Goal: Task Accomplishment & Management: Use online tool/utility

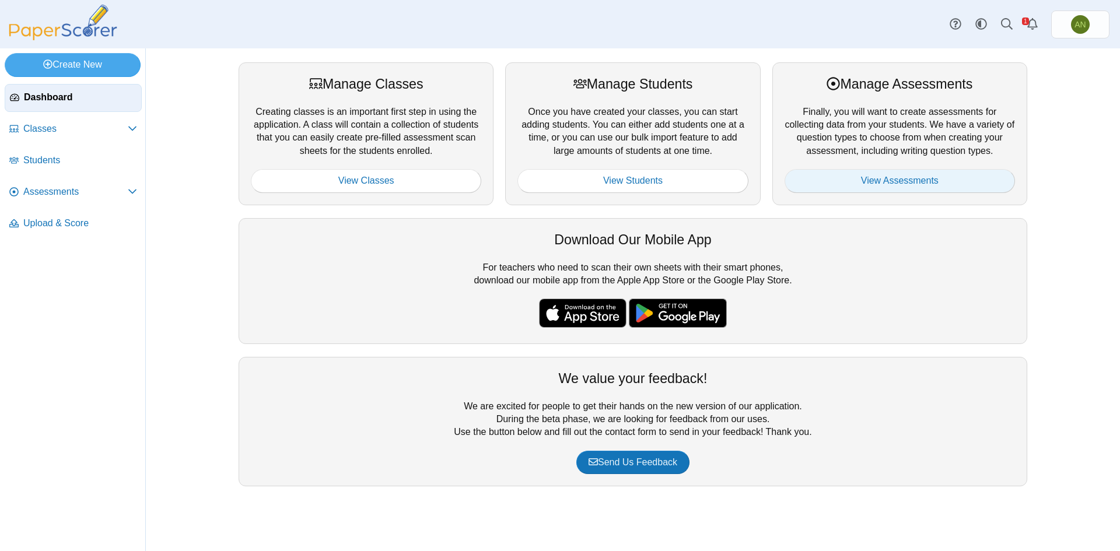
click at [948, 178] on link "View Assessments" at bounding box center [899, 180] width 230 height 23
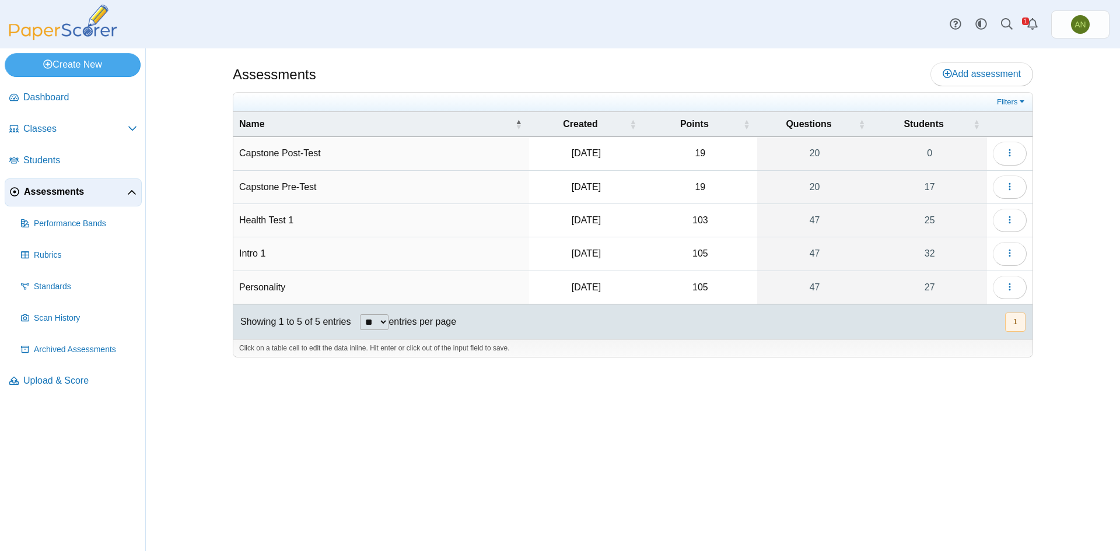
click at [269, 287] on td "Personality" at bounding box center [381, 287] width 296 height 33
click at [1017, 285] on button "button" at bounding box center [1009, 287] width 34 height 23
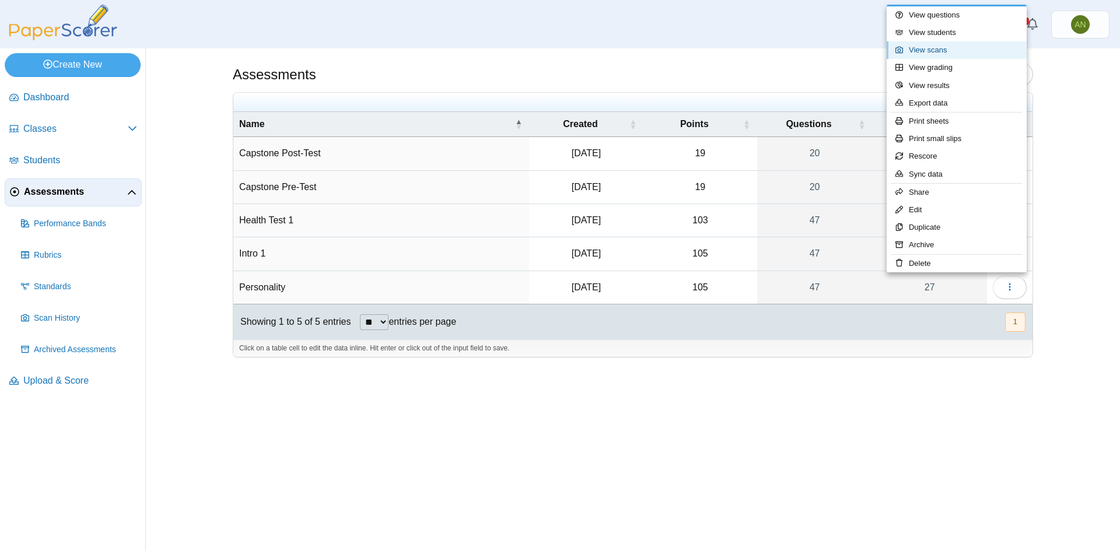
click at [969, 50] on link "View scans" at bounding box center [956, 49] width 140 height 17
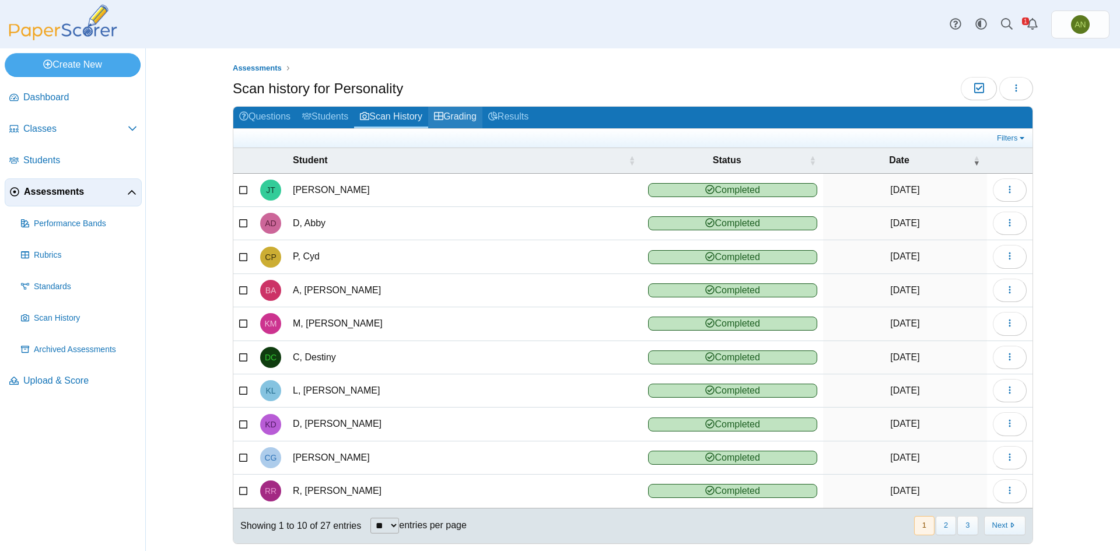
click at [473, 111] on link "Grading" at bounding box center [455, 118] width 54 height 22
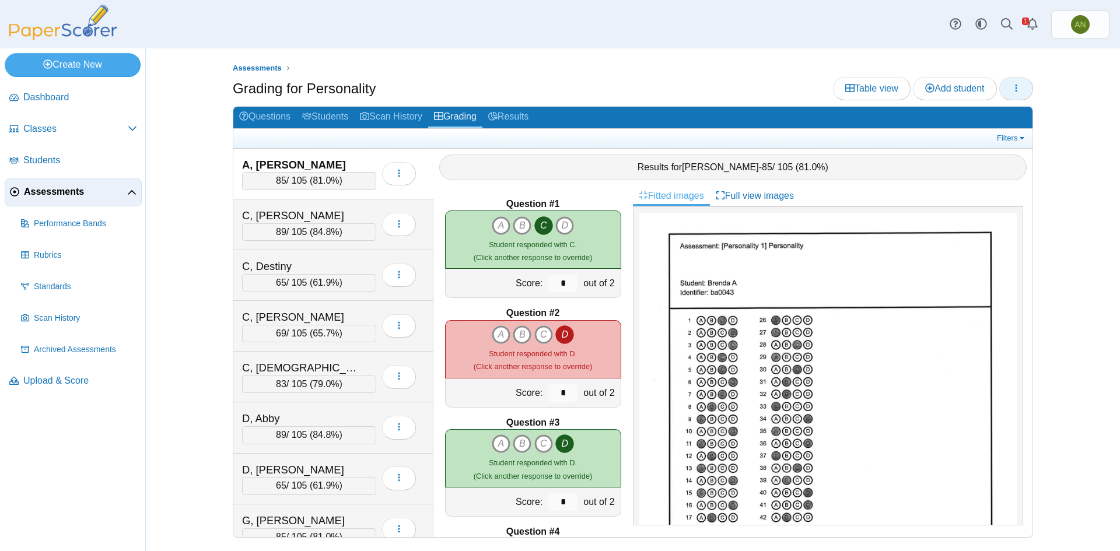
click at [1017, 91] on icon "button" at bounding box center [1015, 87] width 9 height 9
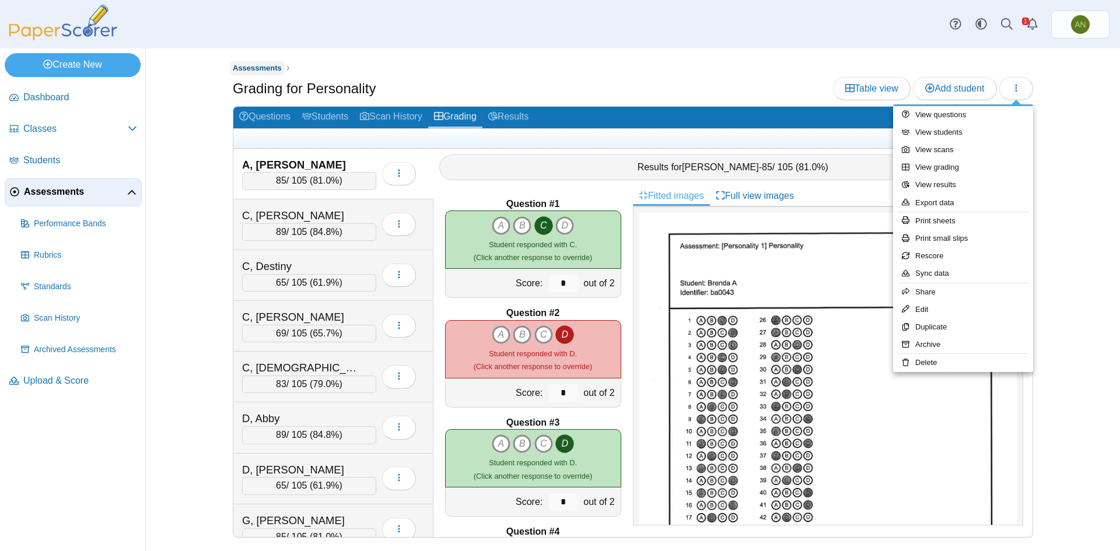
click at [266, 68] on span "Assessments" at bounding box center [257, 68] width 49 height 9
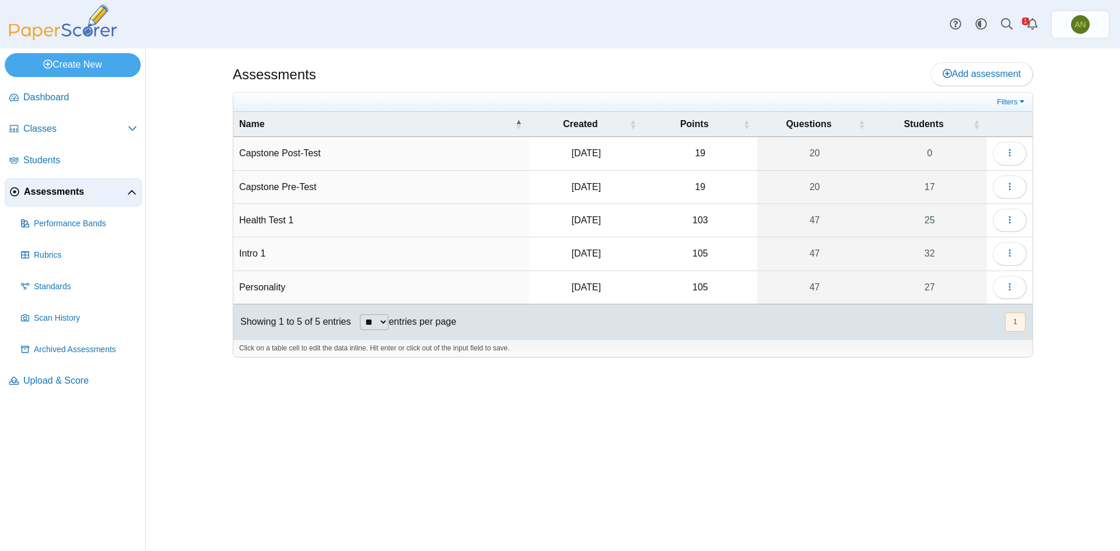
click at [277, 285] on td "Personality" at bounding box center [381, 287] width 296 height 33
click at [251, 259] on td "Intro 1" at bounding box center [381, 253] width 296 height 33
click at [1012, 255] on icon "button" at bounding box center [1009, 252] width 9 height 9
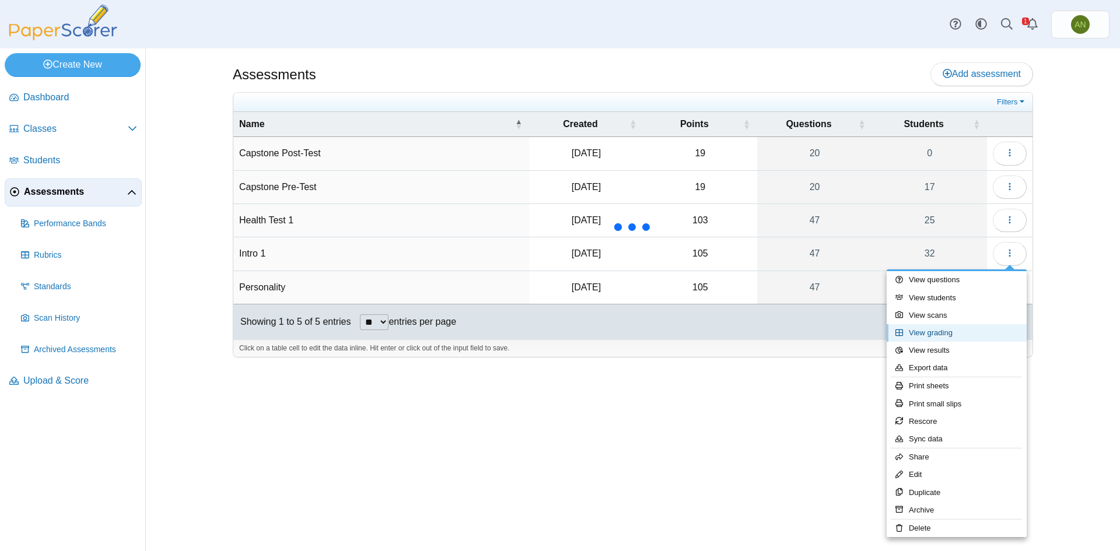
click at [980, 332] on link "View grading" at bounding box center [956, 332] width 140 height 17
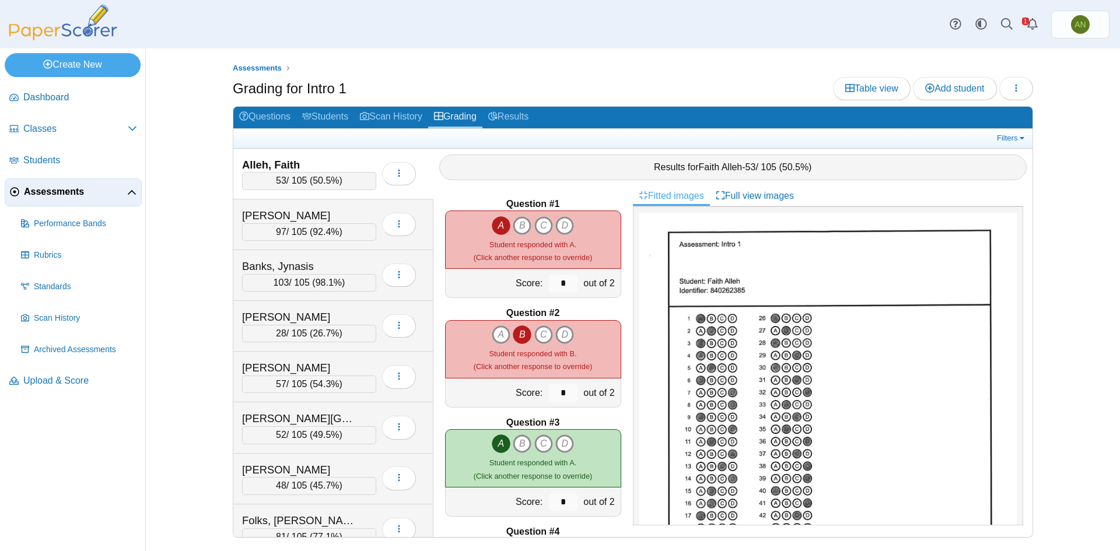
click at [73, 196] on span "Assessments" at bounding box center [75, 191] width 103 height 13
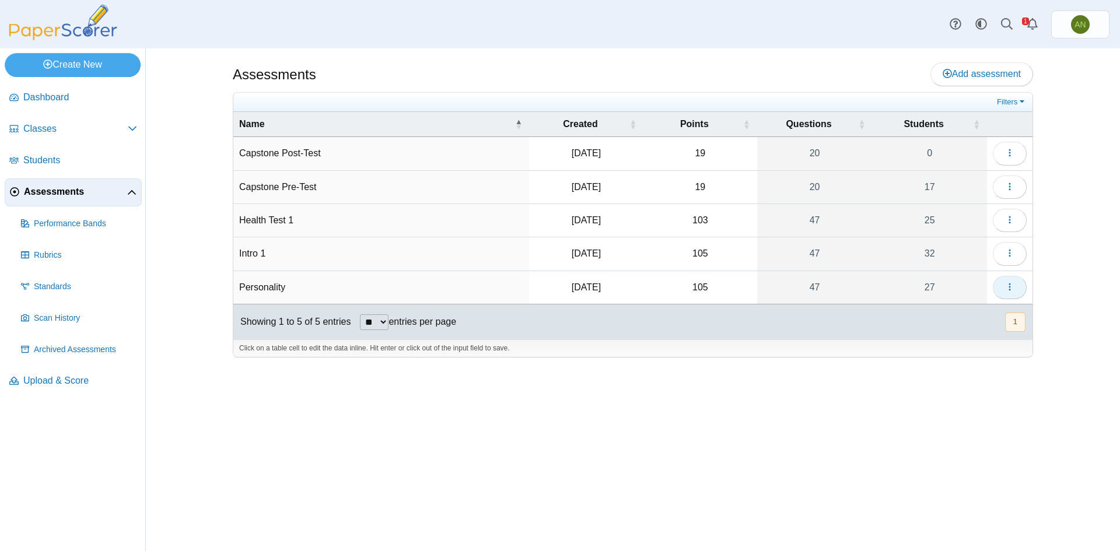
click at [1019, 287] on button "button" at bounding box center [1009, 287] width 34 height 23
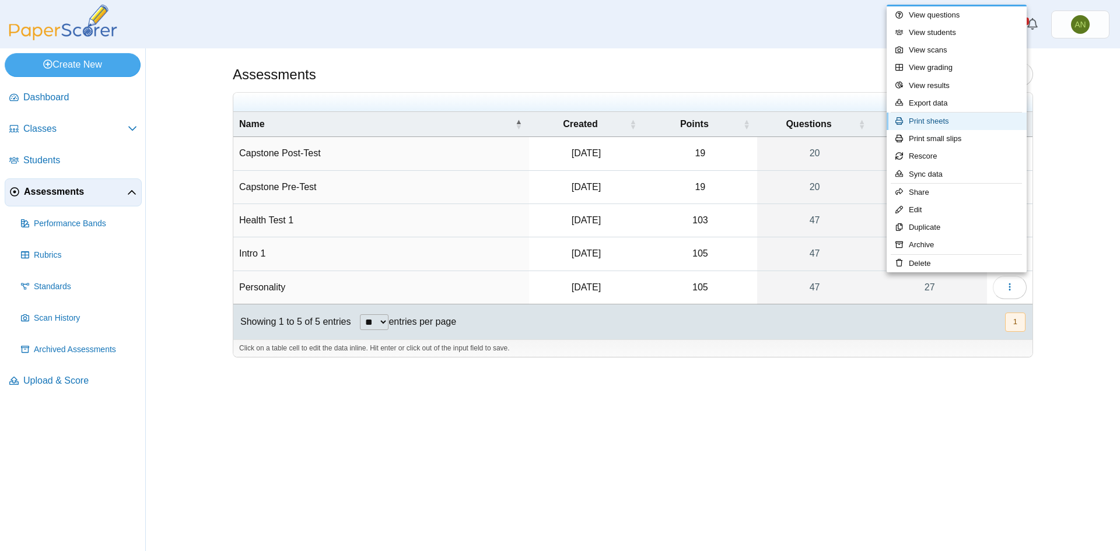
click at [983, 121] on link "Print sheets" at bounding box center [956, 121] width 140 height 17
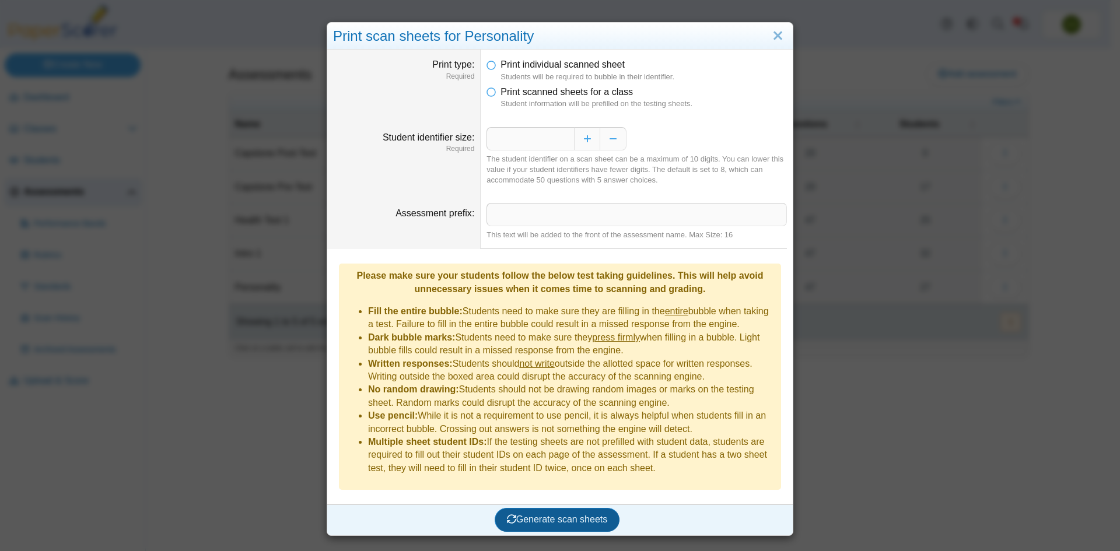
click at [556, 514] on span "Generate scan sheets" at bounding box center [557, 519] width 101 height 10
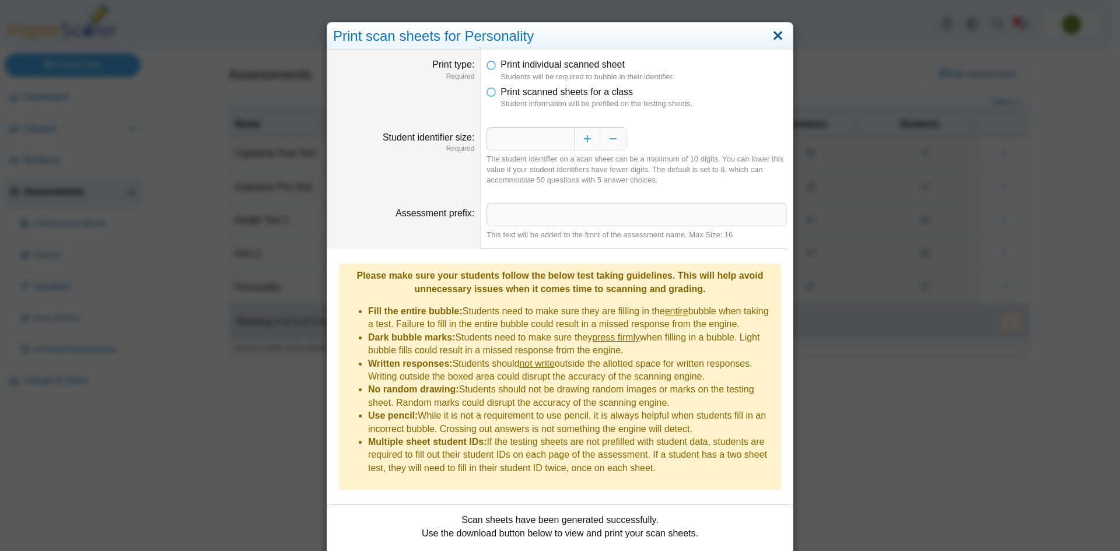
click at [772, 35] on link "Close" at bounding box center [778, 36] width 18 height 20
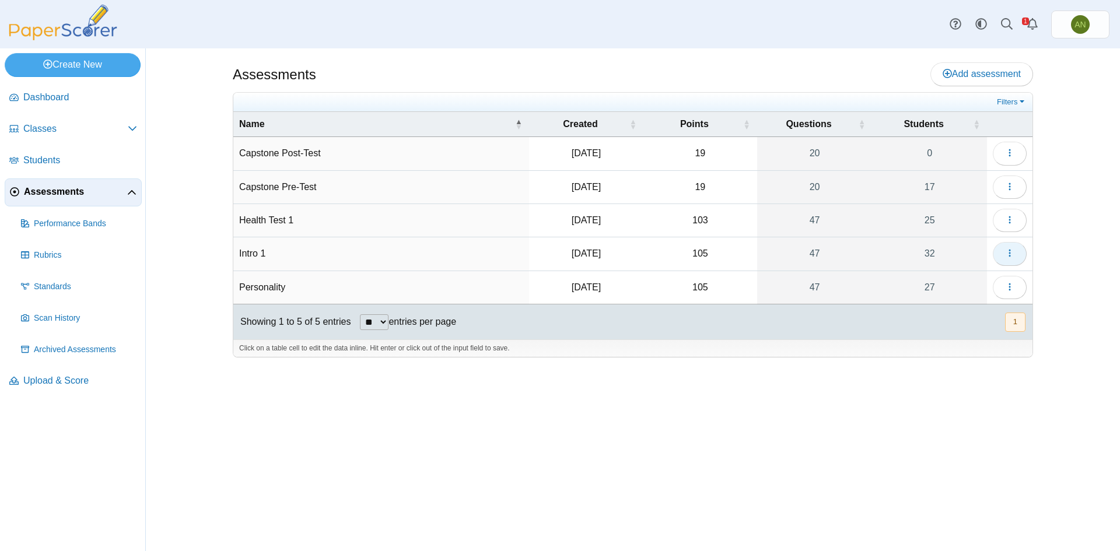
click at [1007, 256] on icon "button" at bounding box center [1009, 252] width 9 height 9
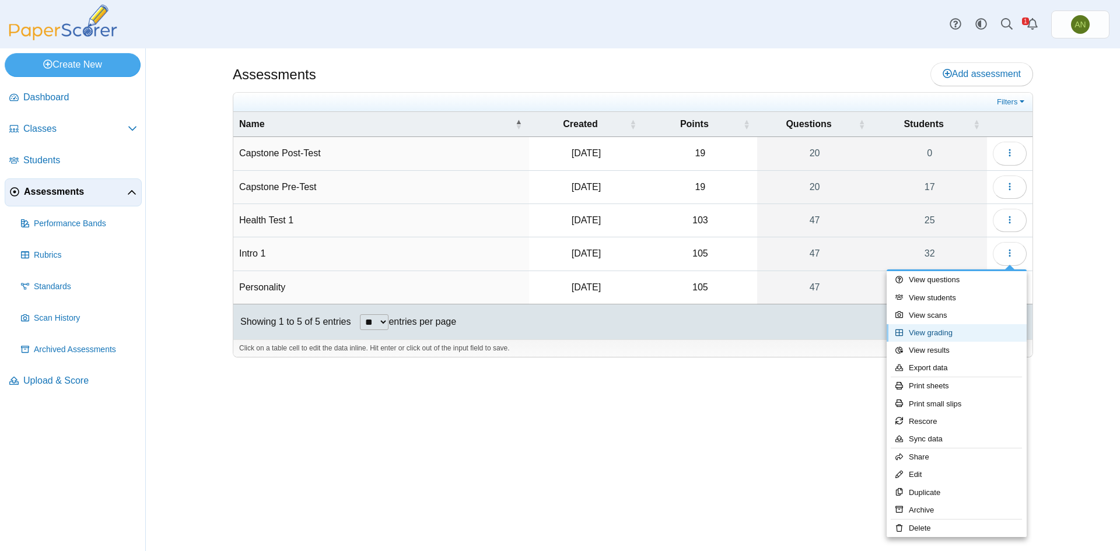
click at [950, 335] on link "View grading" at bounding box center [956, 332] width 140 height 17
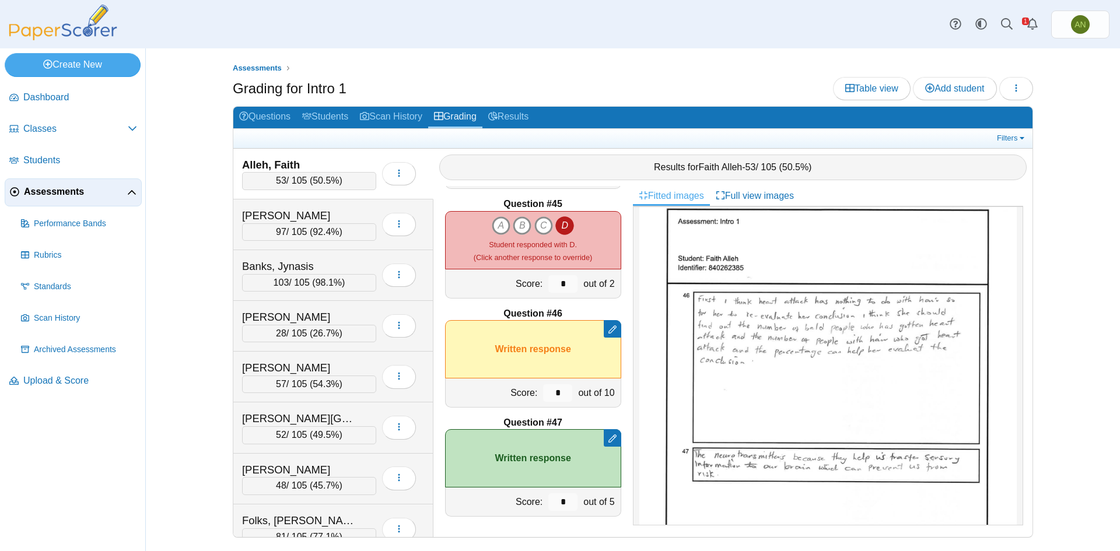
scroll to position [549, 0]
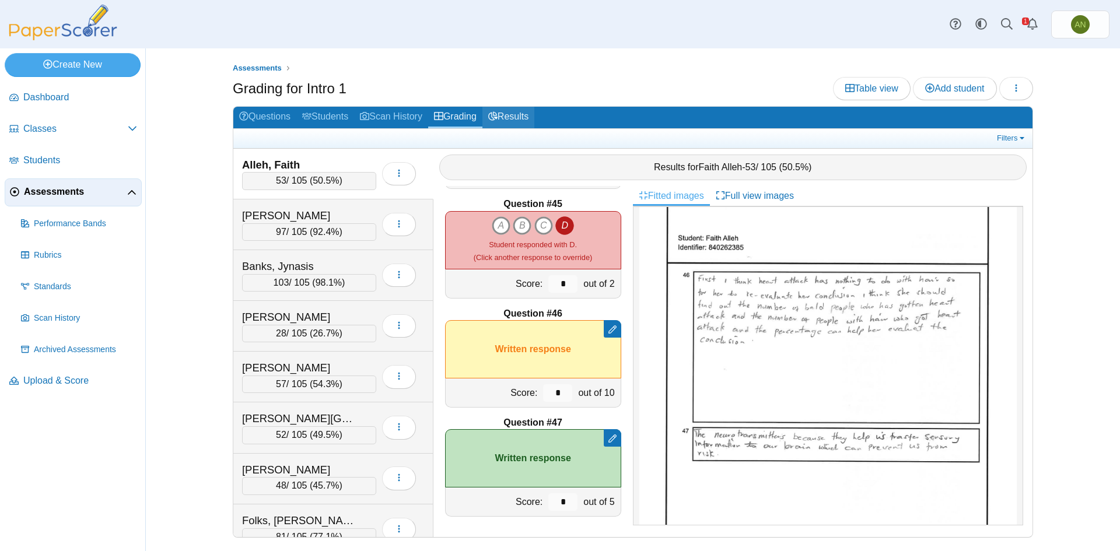
click at [507, 112] on link "Results" at bounding box center [508, 118] width 52 height 22
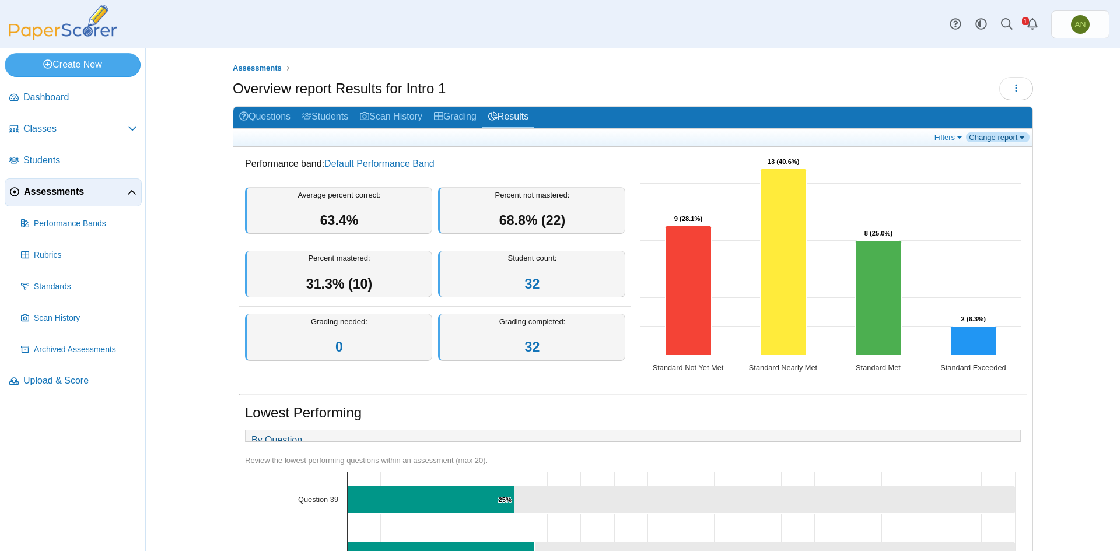
click at [1002, 132] on link "Change report" at bounding box center [998, 137] width 64 height 10
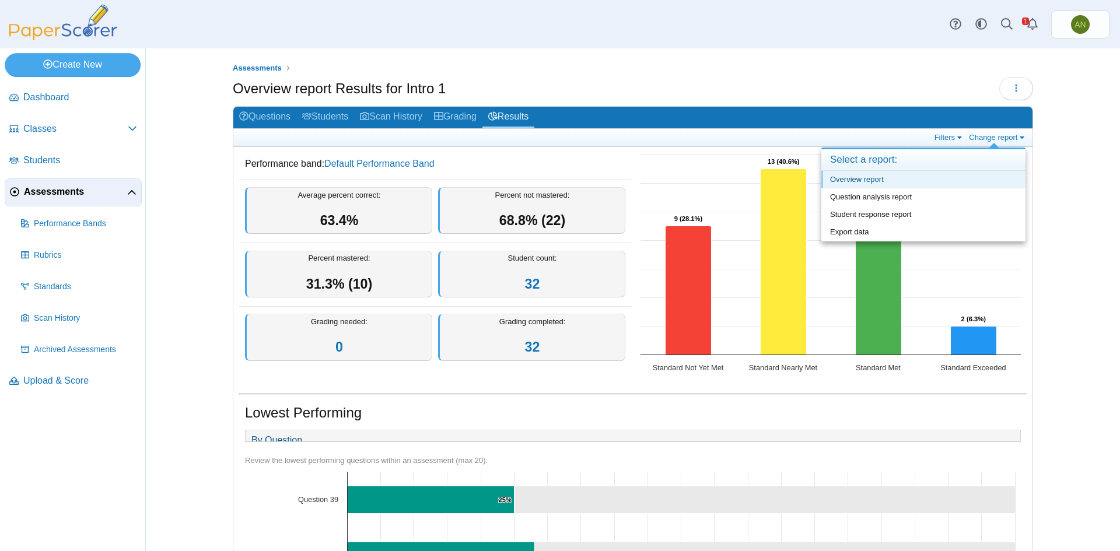
click at [945, 176] on link "Overview report" at bounding box center [923, 179] width 204 height 17
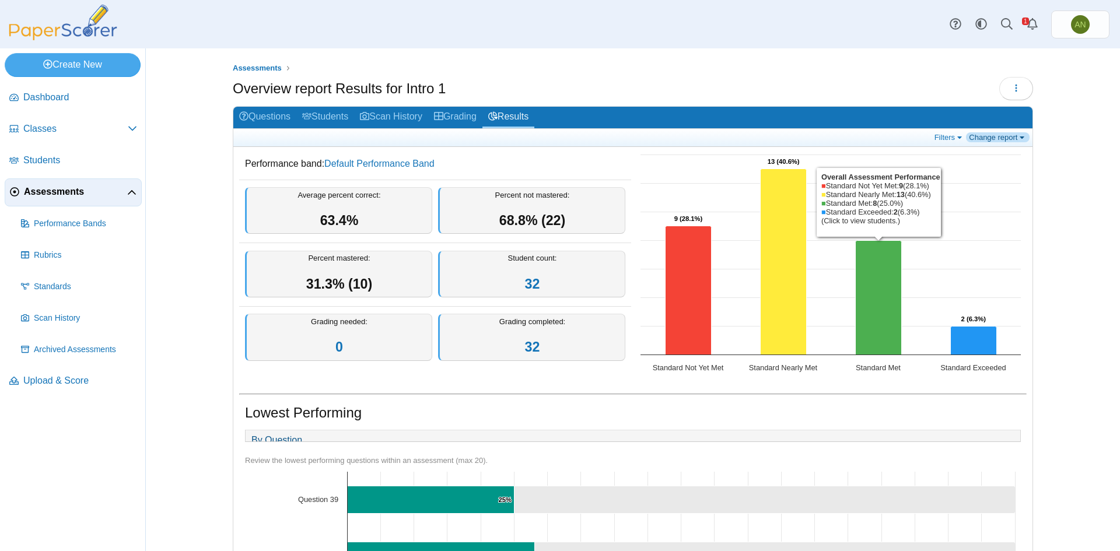
click at [1001, 135] on link "Change report" at bounding box center [998, 137] width 64 height 10
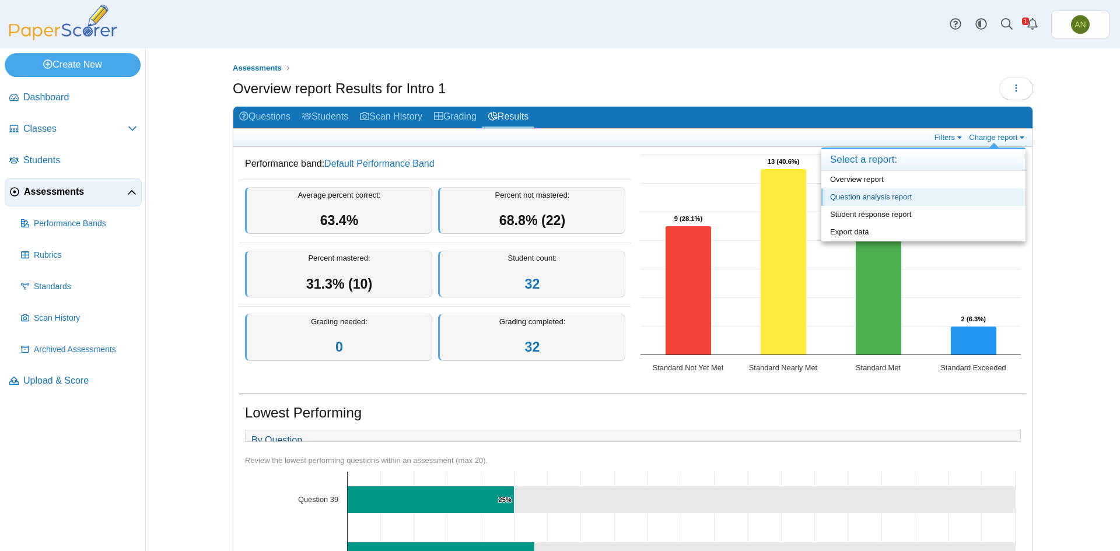
click at [975, 194] on link "Question analysis report" at bounding box center [923, 196] width 204 height 17
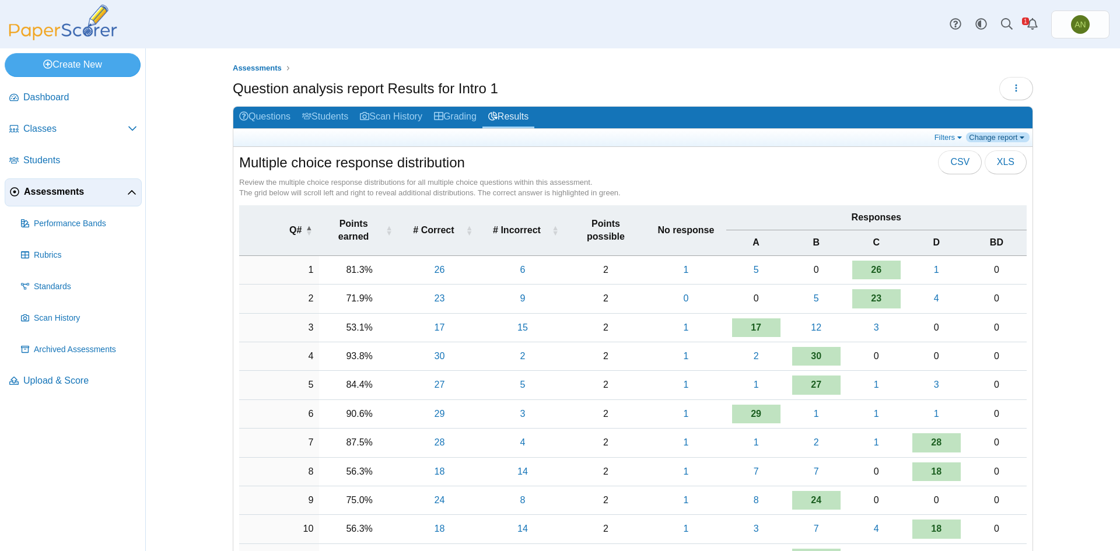
click at [994, 141] on link "Change report" at bounding box center [998, 137] width 64 height 10
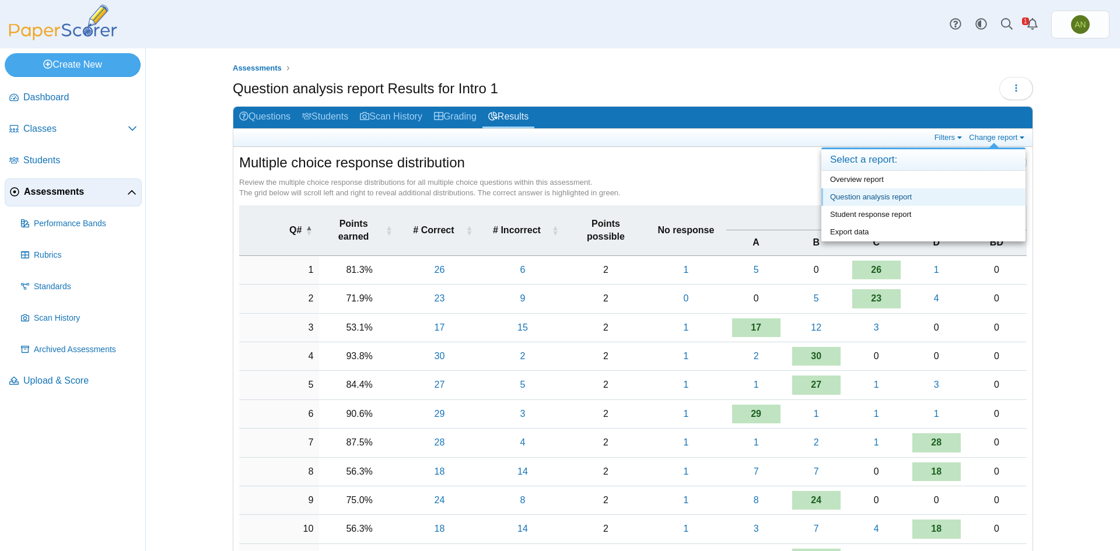
click at [910, 196] on link "Question analysis report" at bounding box center [923, 196] width 204 height 17
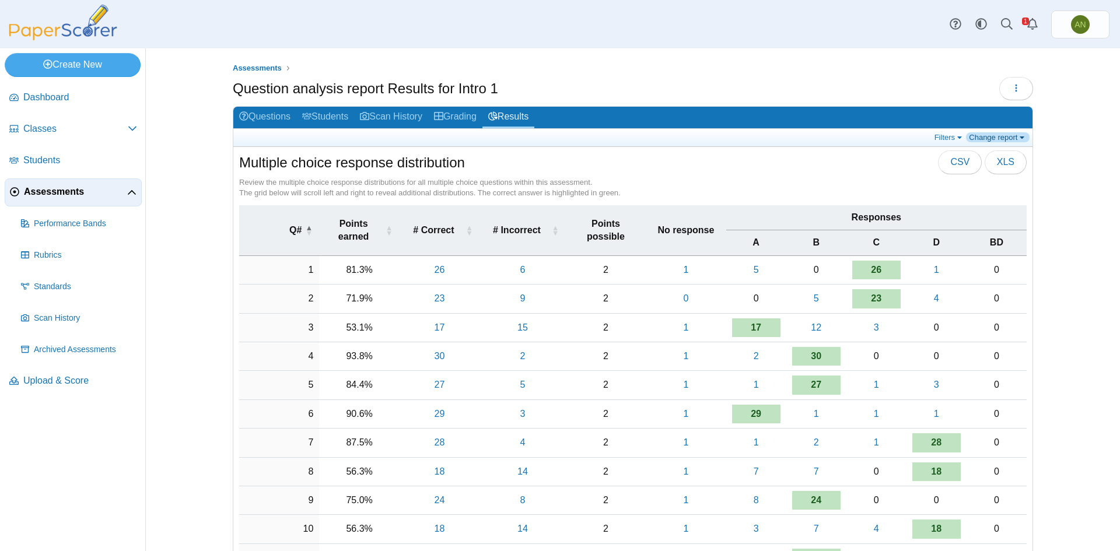
click at [976, 134] on link "Change report" at bounding box center [998, 137] width 64 height 10
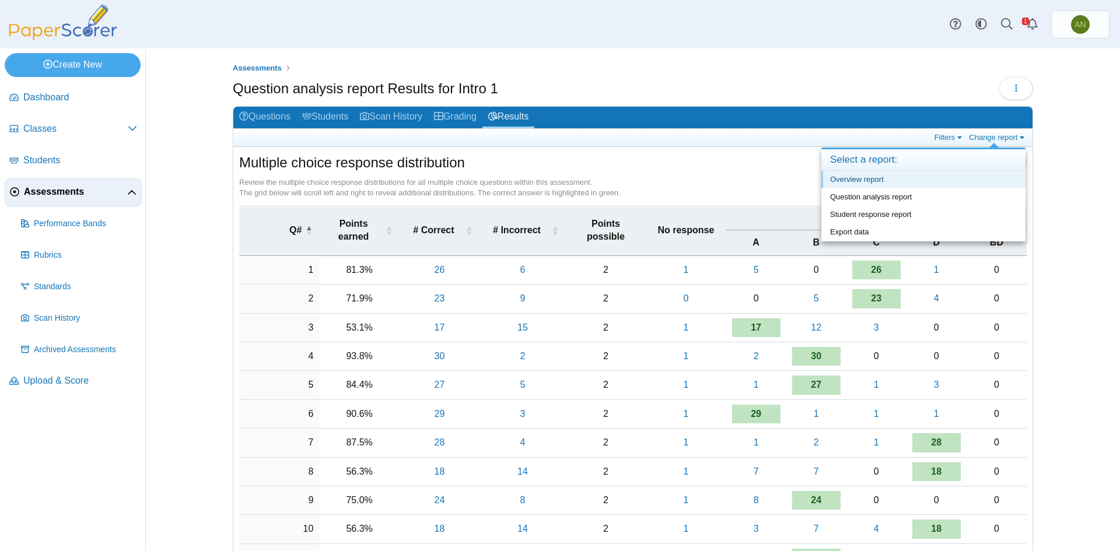
click at [886, 174] on link "Overview report" at bounding box center [923, 179] width 204 height 17
